Goal: Task Accomplishment & Management: Use online tool/utility

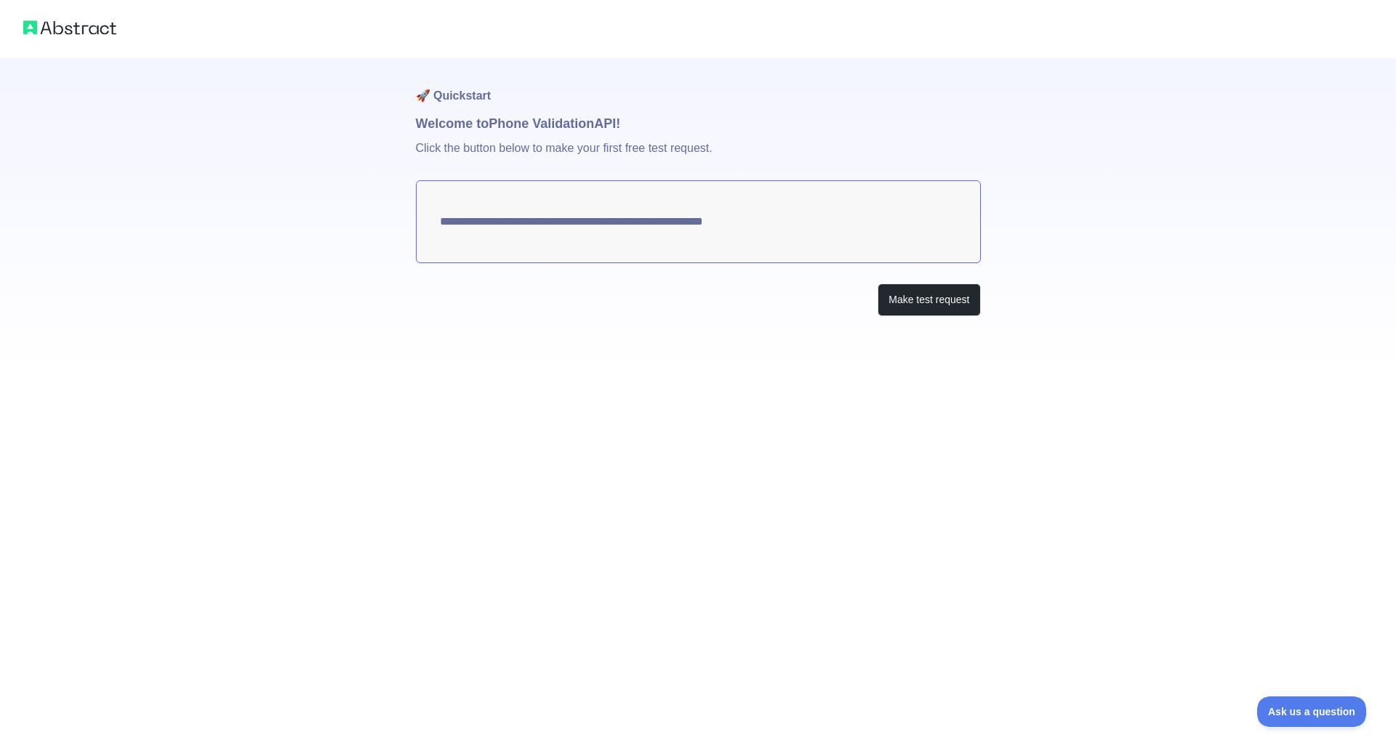
click at [759, 225] on textarea "**********" at bounding box center [698, 221] width 565 height 83
click at [924, 308] on button "Make test request" at bounding box center [929, 300] width 103 height 33
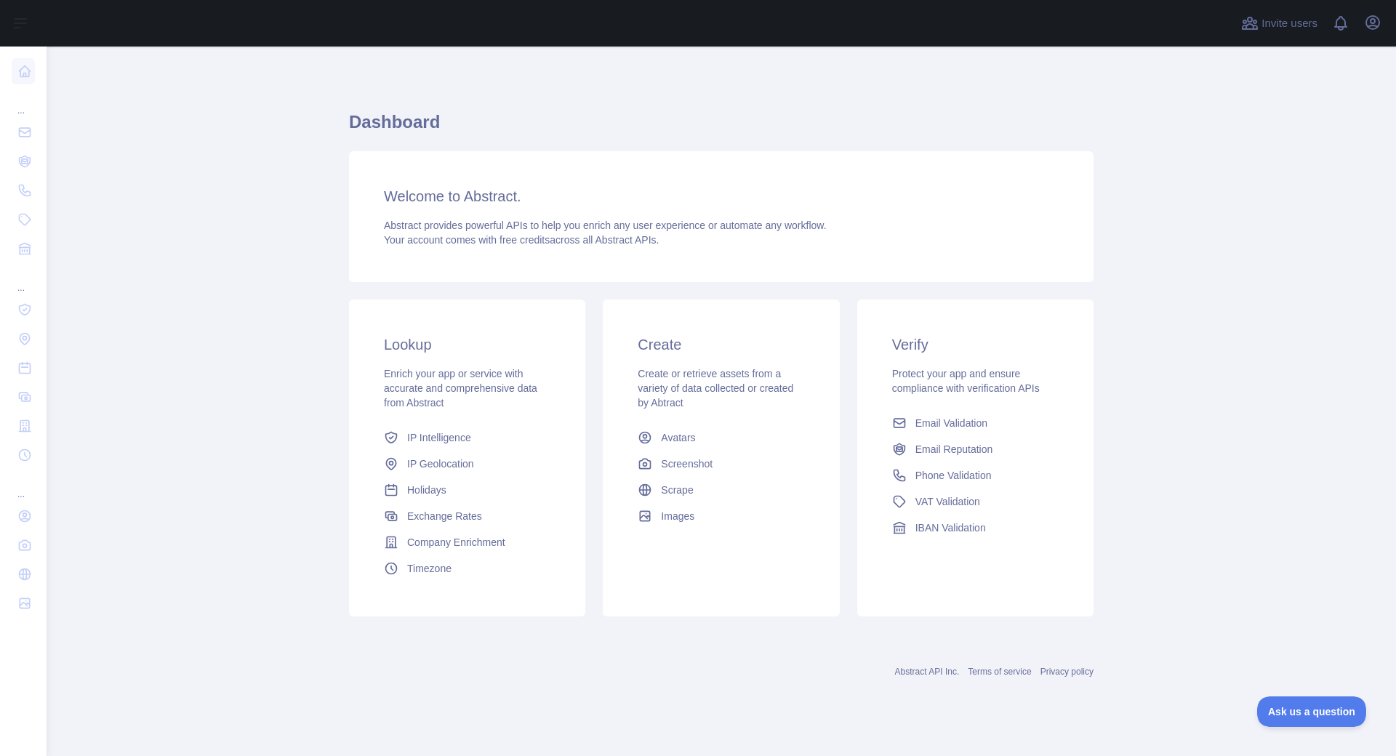
drag, startPoint x: 1237, startPoint y: 107, endPoint x: 1165, endPoint y: 92, distance: 73.4
click at [1236, 107] on main "Dashboard Welcome to Abstract. Abstract provides powerful APIs to help you enri…" at bounding box center [721, 402] width 1349 height 710
